Goal: Task Accomplishment & Management: Use online tool/utility

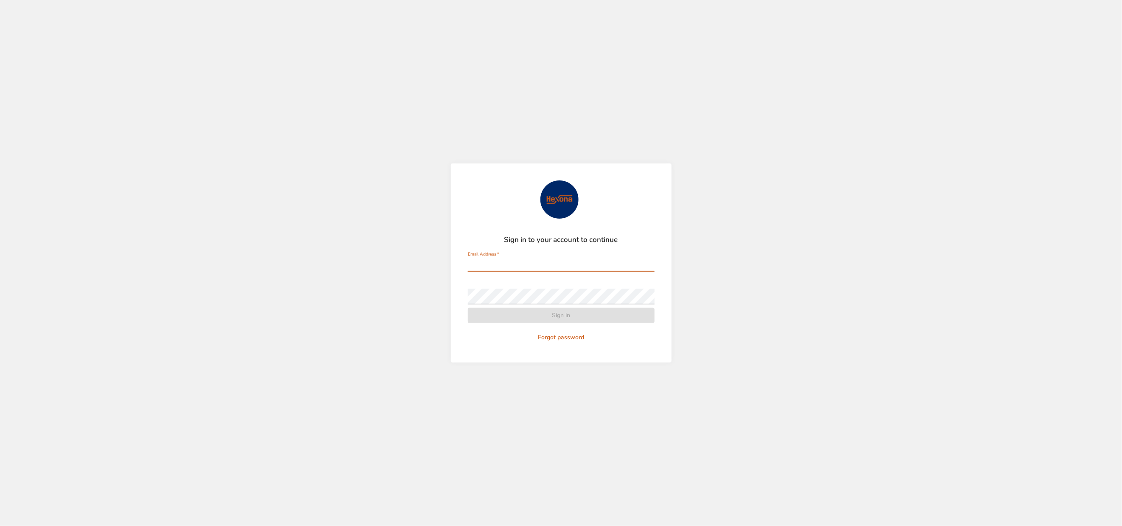
type input "**********"
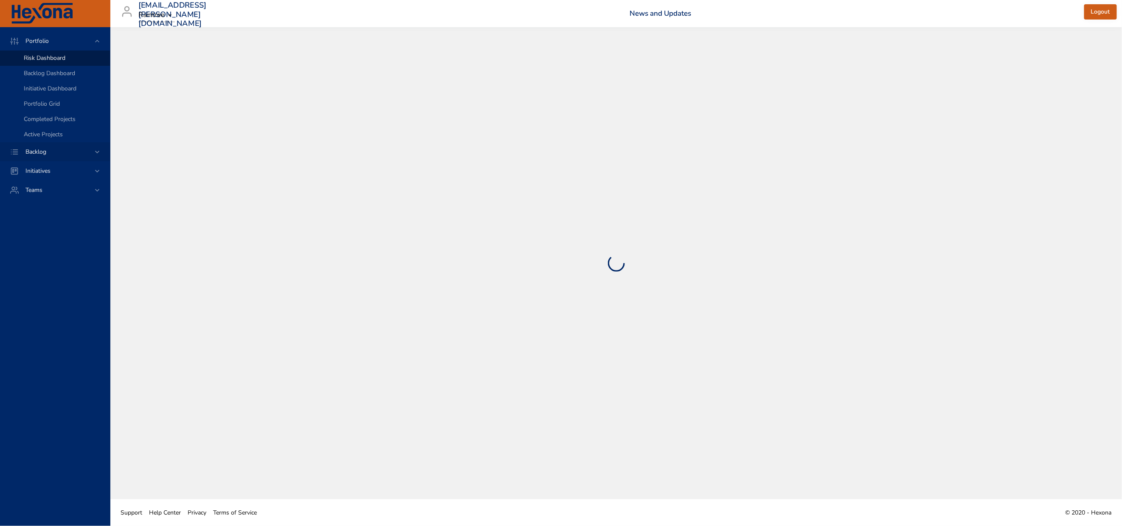
click at [35, 156] on span "Backlog" at bounding box center [36, 152] width 34 height 8
click at [29, 78] on span "Backlog Details" at bounding box center [44, 77] width 41 height 8
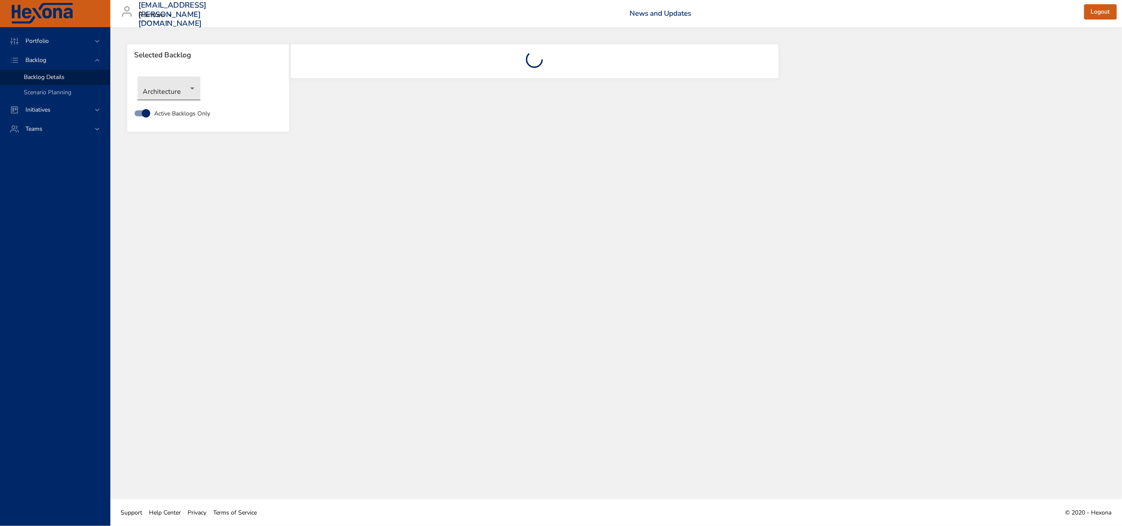
click at [162, 96] on body "Portfolio Backlog Backlog Details Scenario Planning Initiatives Teams [EMAIL_AD…" at bounding box center [561, 263] width 1122 height 526
click at [172, 218] on li "NewGen Scheduler" at bounding box center [181, 222] width 87 height 14
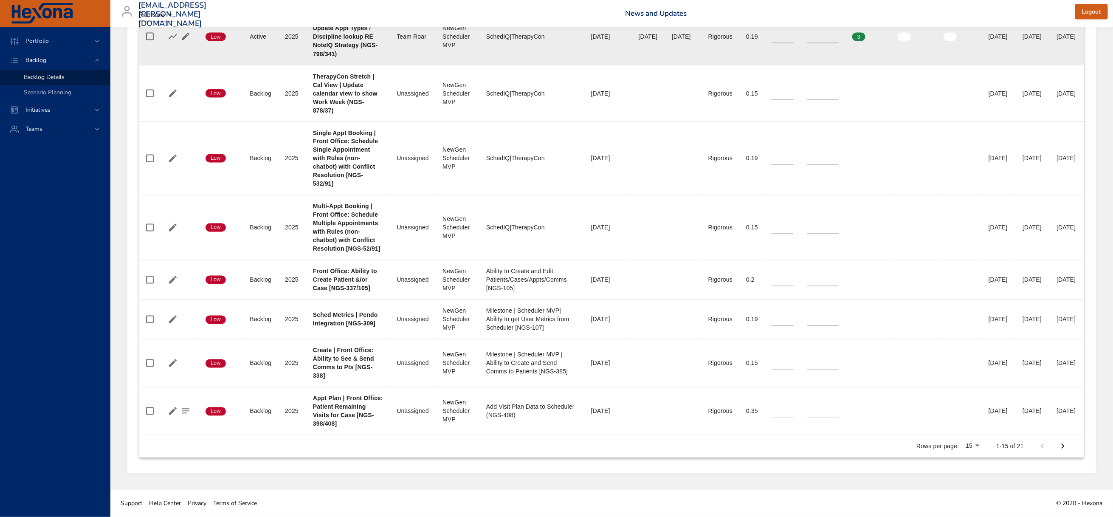
scroll to position [1273, 0]
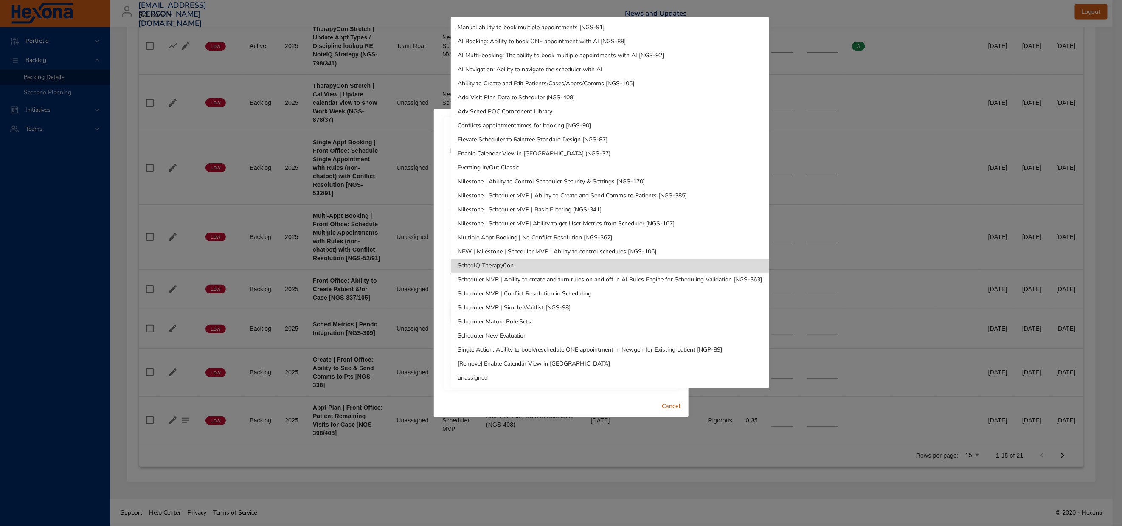
click at [559, 25] on li "Manual ability to book multiple appointments [NGS-91]" at bounding box center [610, 27] width 318 height 14
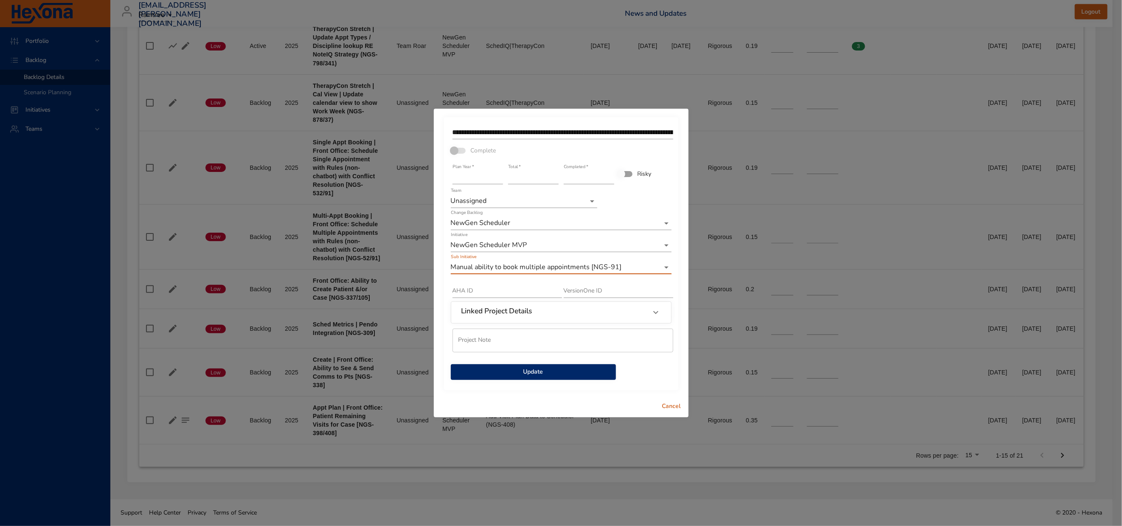
click at [524, 377] on span "Update" at bounding box center [534, 372] width 152 height 11
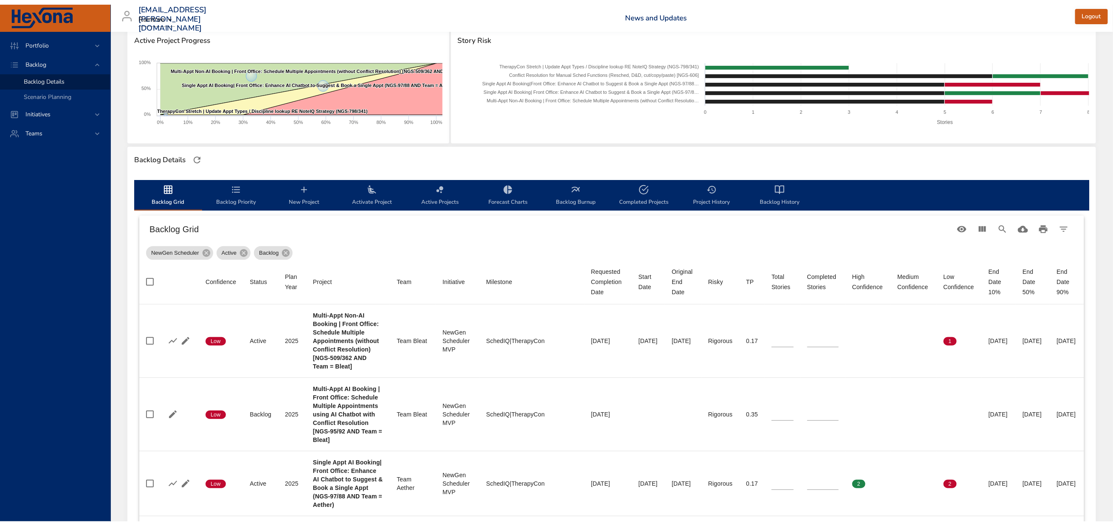
scroll to position [0, 0]
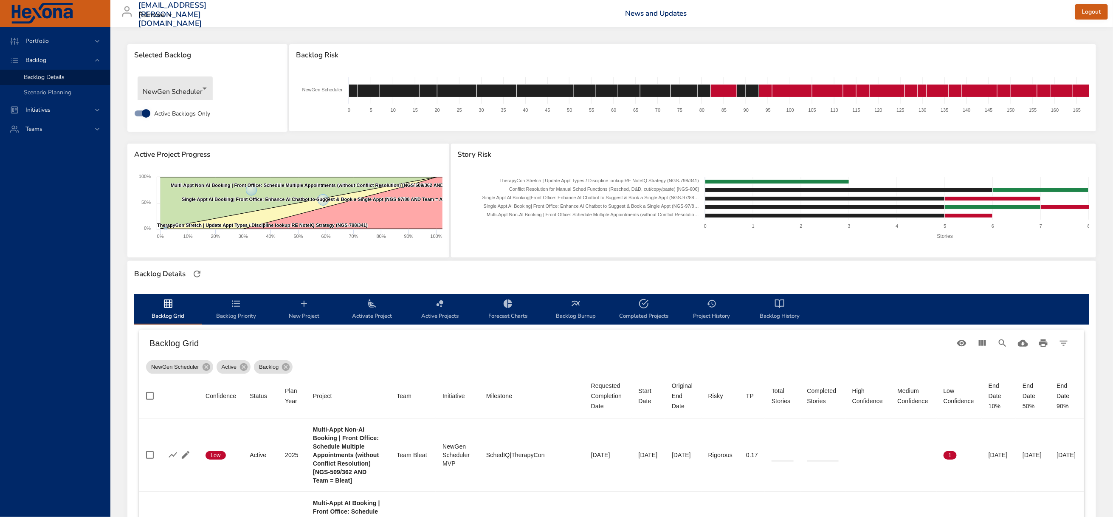
click at [238, 309] on icon "backlog-tab" at bounding box center [236, 303] width 10 height 10
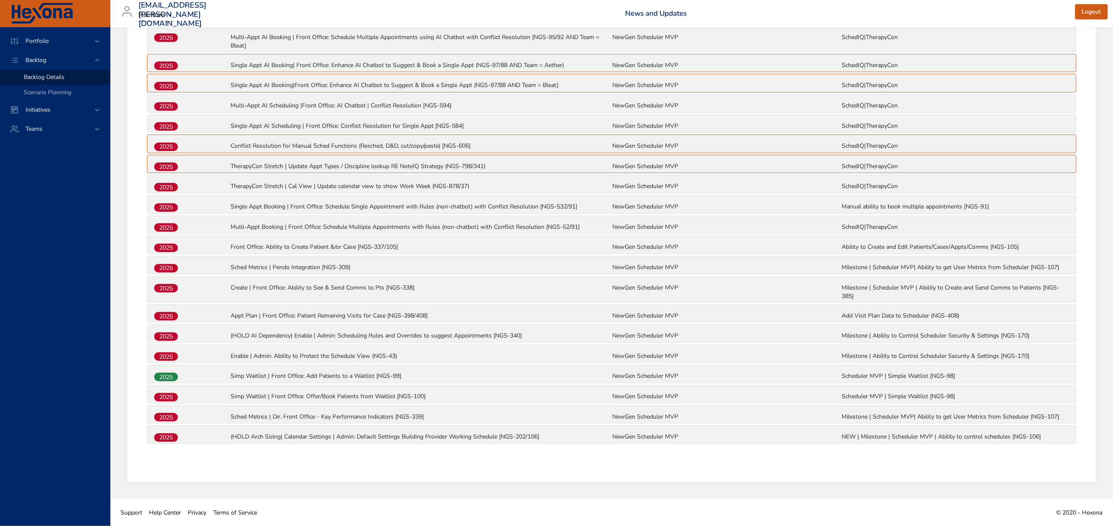
scroll to position [392, 0]
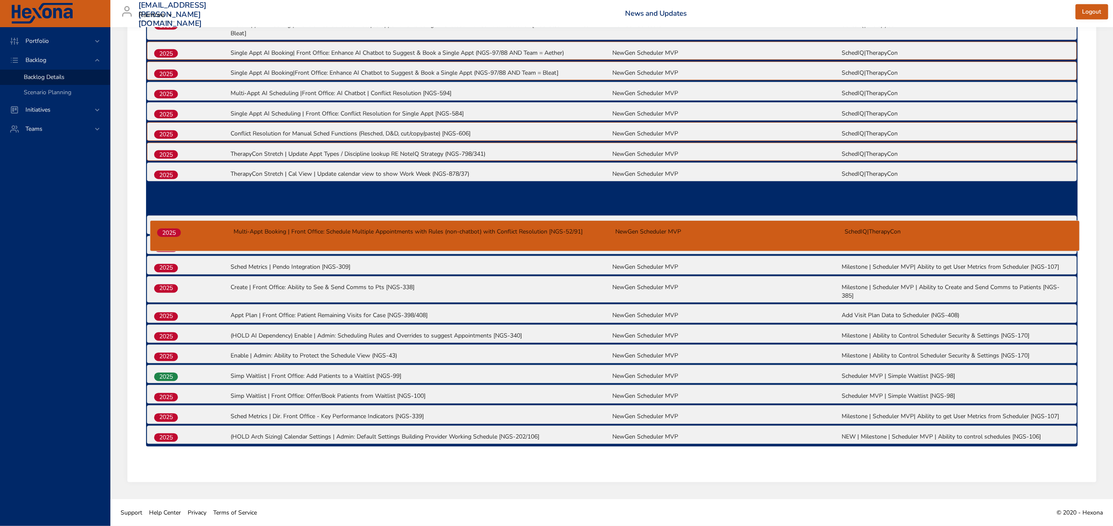
drag, startPoint x: 165, startPoint y: 271, endPoint x: 169, endPoint y: 233, distance: 38.0
click at [169, 233] on div "2025 Multi-Appt Non-AI Booking | Front Office: Schedule Multiple Appointments (…" at bounding box center [611, 219] width 931 height 454
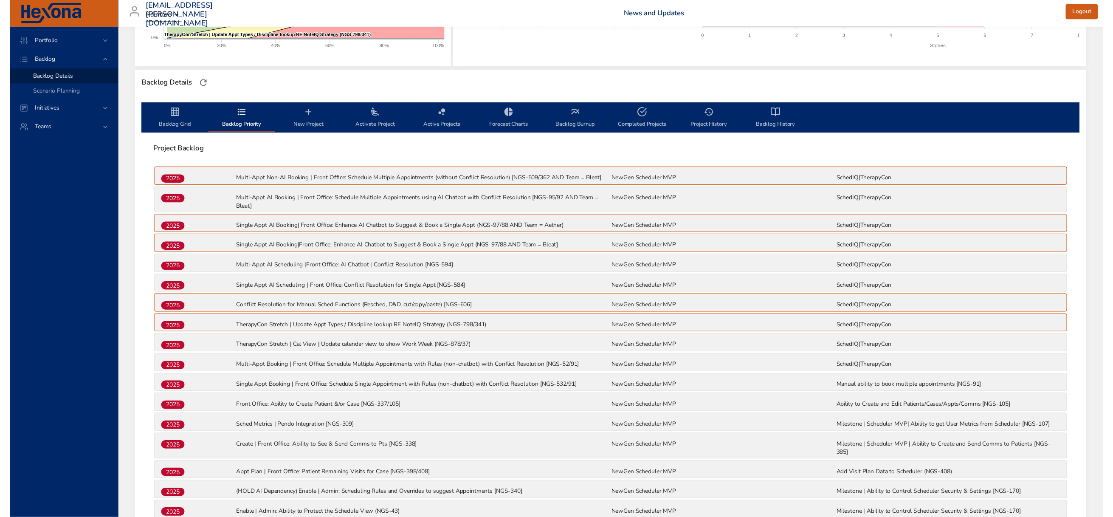
scroll to position [0, 0]
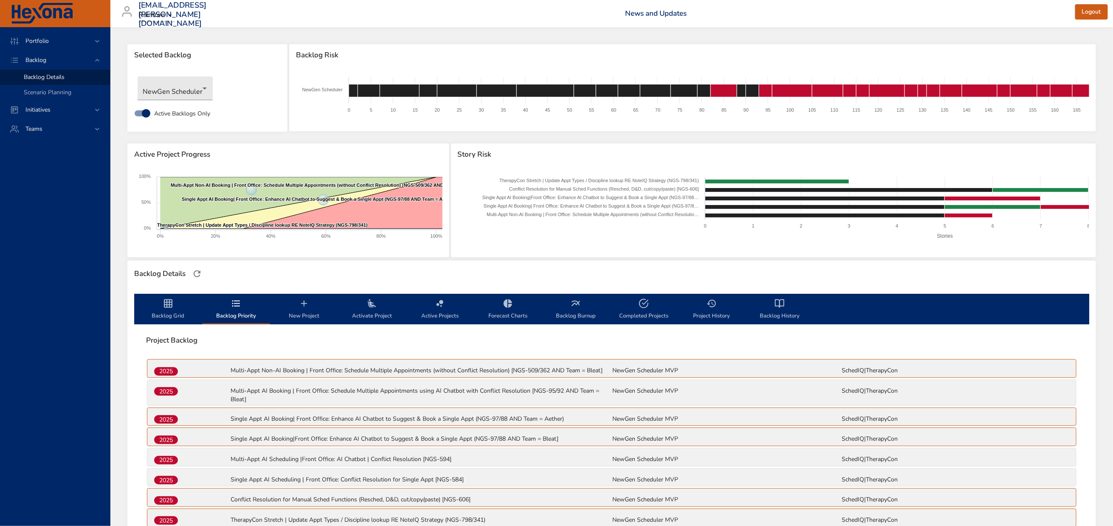
click at [169, 308] on icon "backlog-tab" at bounding box center [168, 303] width 8 height 8
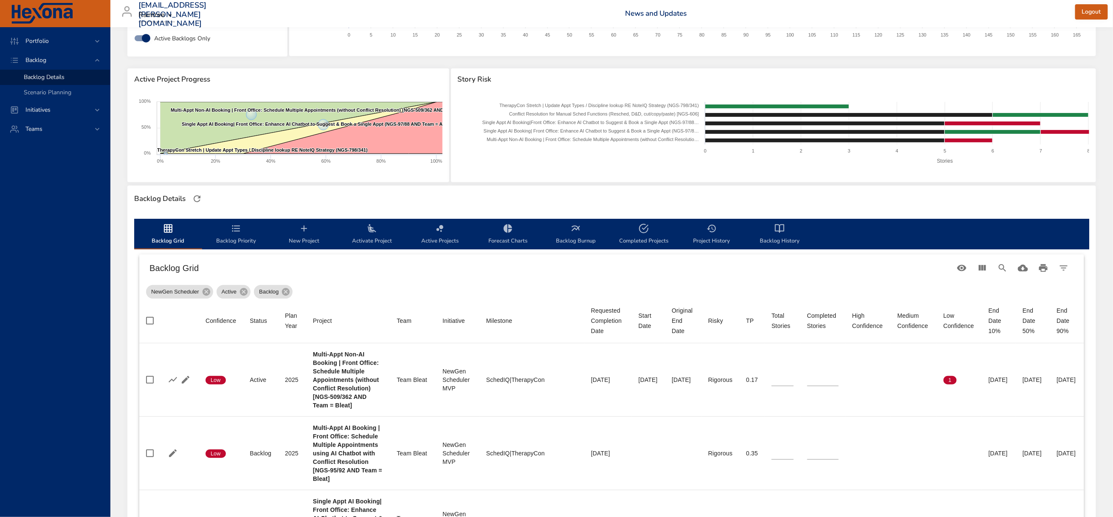
scroll to position [0, 73]
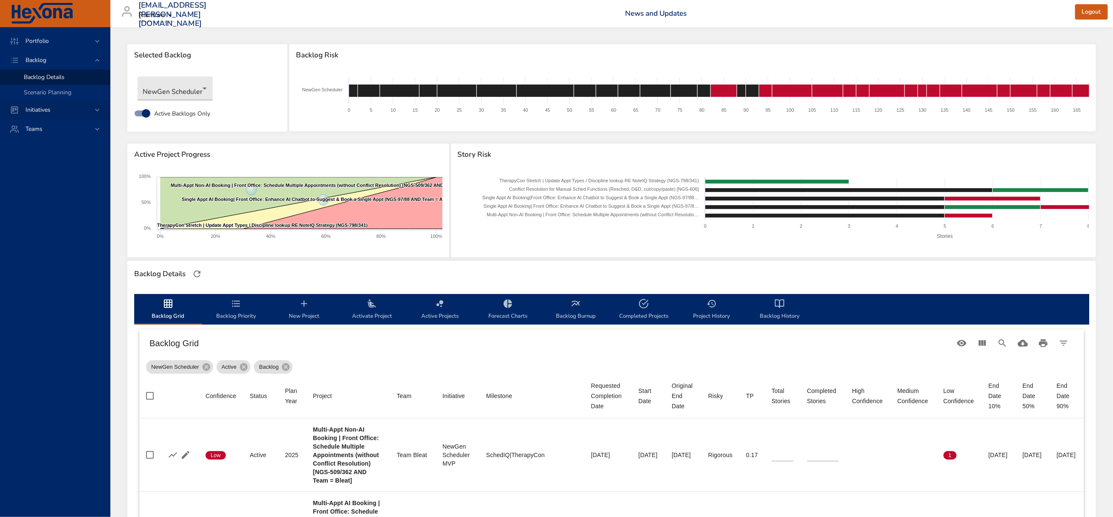
click at [40, 114] on span "Initiatives" at bounding box center [38, 110] width 39 height 8
click at [37, 115] on span "Milestone Details" at bounding box center [47, 111] width 46 height 8
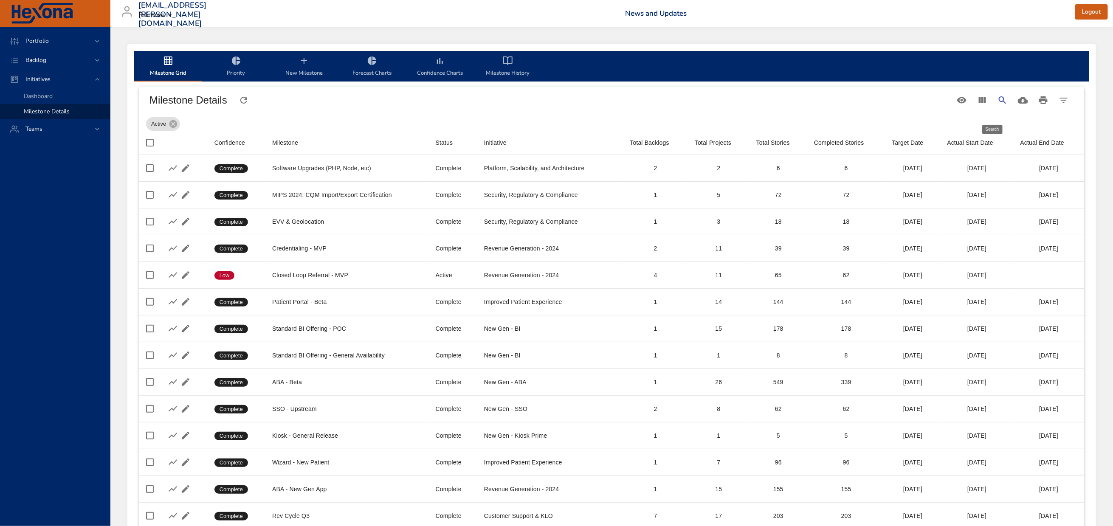
click at [997, 104] on icon "Search" at bounding box center [1002, 100] width 10 height 10
click at [207, 104] on input "Search" at bounding box center [470, 97] width 614 height 14
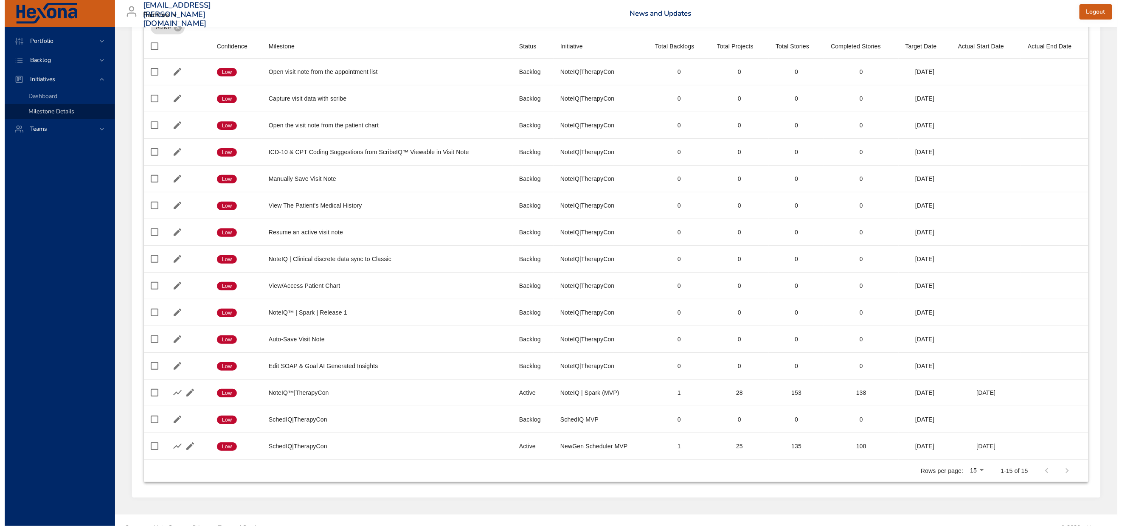
scroll to position [156, 0]
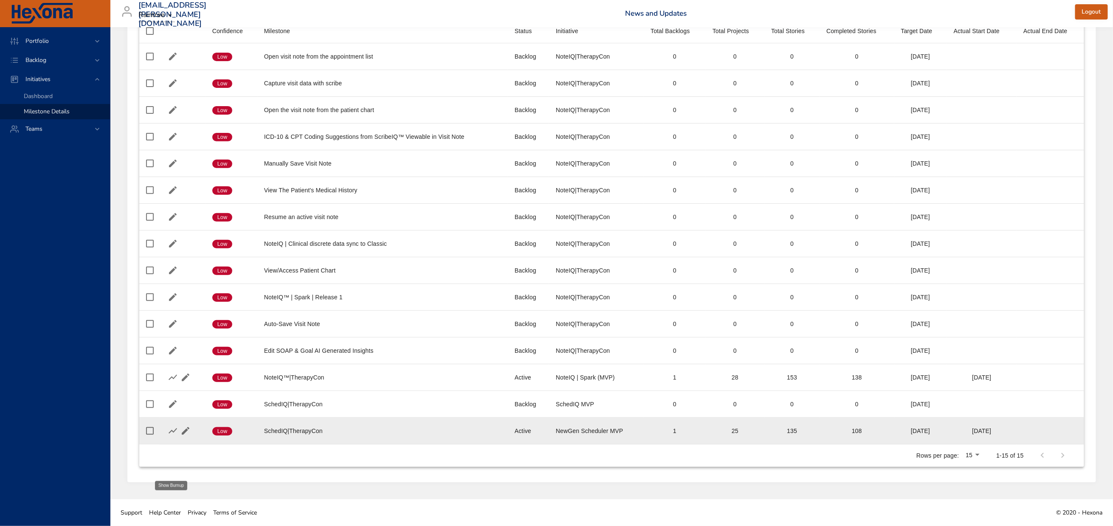
type input "*******"
click at [173, 426] on icon "button" at bounding box center [173, 431] width 10 height 10
